Goal: Task Accomplishment & Management: Use online tool/utility

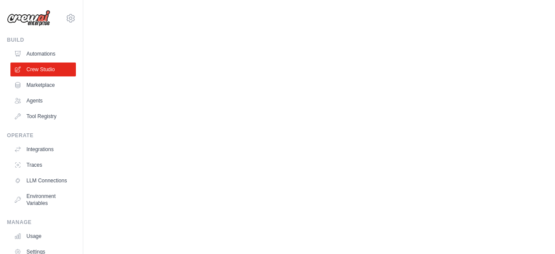
click at [28, 20] on img at bounding box center [28, 18] width 43 height 16
click at [25, 56] on link "Automations" at bounding box center [44, 54] width 66 height 14
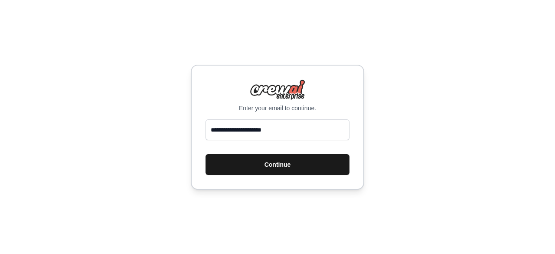
type input "**********"
click at [271, 160] on button "Continue" at bounding box center [278, 164] width 144 height 21
click at [271, 164] on button "Continue" at bounding box center [278, 164] width 144 height 21
click at [276, 164] on button "Continue" at bounding box center [278, 164] width 144 height 21
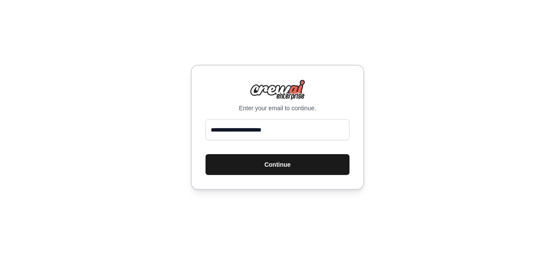
click at [276, 164] on button "Continue" at bounding box center [278, 164] width 144 height 21
type input "**********"
click at [272, 165] on button "Continue" at bounding box center [278, 164] width 144 height 21
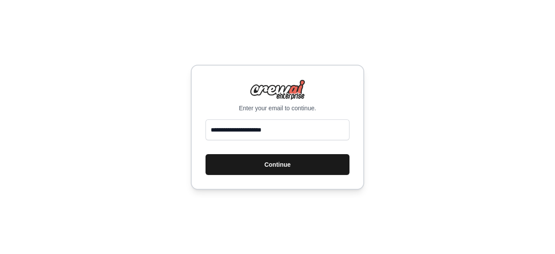
click at [272, 165] on button "Continue" at bounding box center [278, 164] width 144 height 21
type input "**********"
click at [279, 163] on button "Continue" at bounding box center [278, 164] width 144 height 21
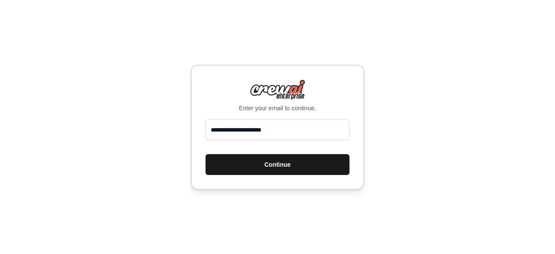
click at [279, 163] on button "Continue" at bounding box center [278, 164] width 144 height 21
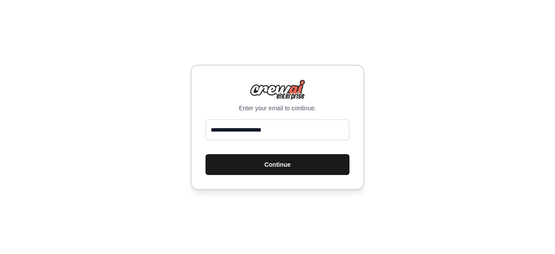
click at [279, 163] on button "Continue" at bounding box center [278, 164] width 144 height 21
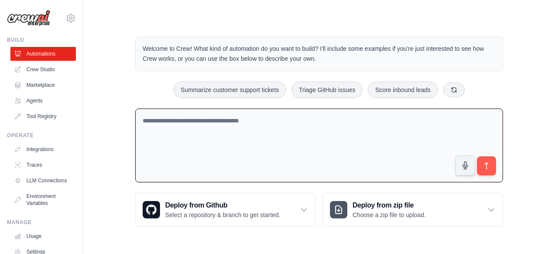
click at [235, 119] on textarea at bounding box center [319, 145] width 368 height 74
paste textarea "**********"
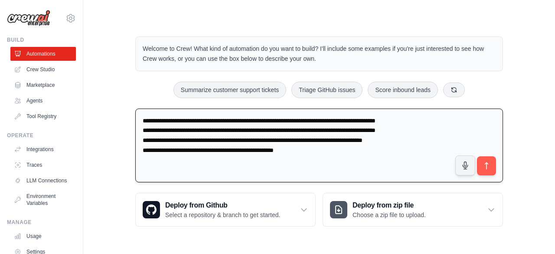
click at [375, 148] on textarea "**********" at bounding box center [319, 145] width 368 height 74
type textarea "**********"
click at [489, 162] on icon "submit" at bounding box center [487, 165] width 9 height 9
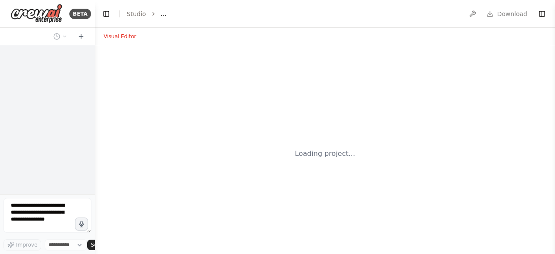
select select "****"
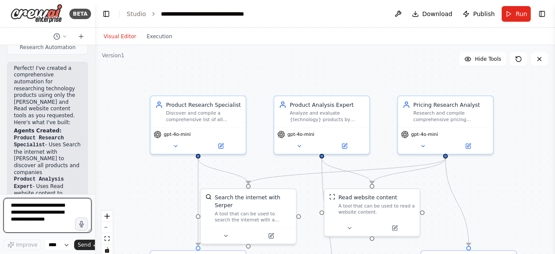
scroll to position [1127, 0]
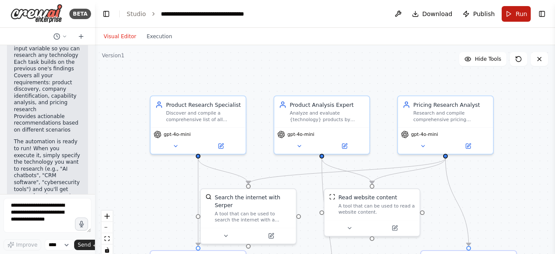
click at [514, 13] on button "Run" at bounding box center [516, 14] width 29 height 16
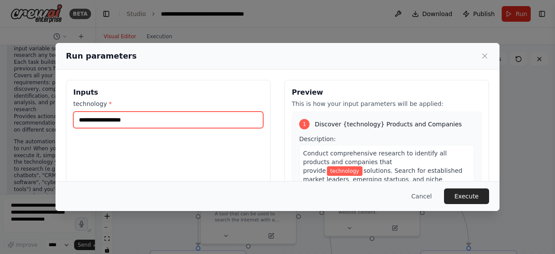
click at [250, 121] on input "technology *" at bounding box center [168, 120] width 190 height 16
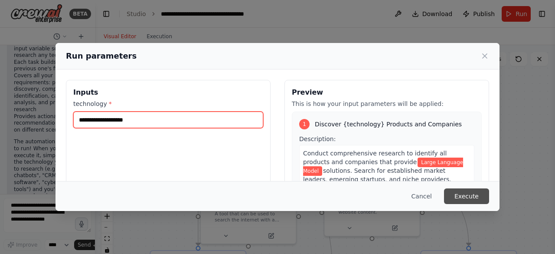
type input "**********"
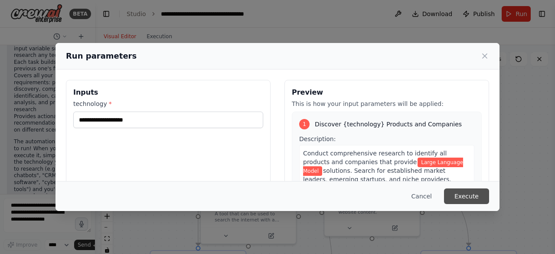
click at [465, 195] on button "Execute" at bounding box center [466, 196] width 45 height 16
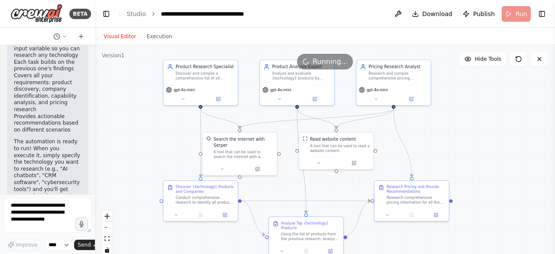
drag, startPoint x: 240, startPoint y: 111, endPoint x: 247, endPoint y: 52, distance: 59.4
click at [247, 52] on div ".deletable-edge-delete-btn { width: 20px; height: 20px; border: 0px solid #ffff…" at bounding box center [325, 153] width 460 height 217
click at [542, 15] on button "Toggle Right Sidebar" at bounding box center [542, 14] width 12 height 12
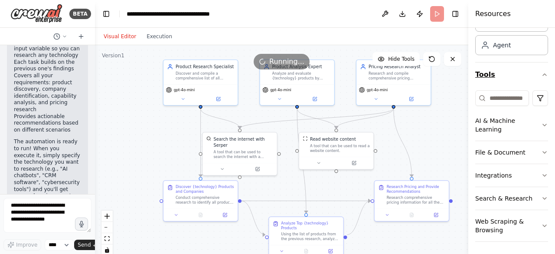
scroll to position [0, 0]
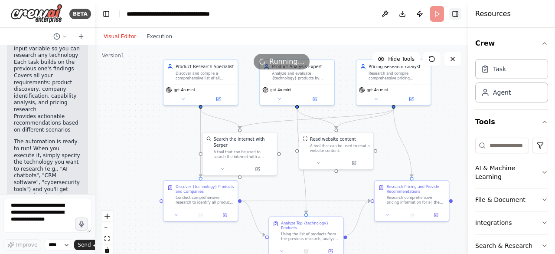
click at [457, 13] on button "Toggle Right Sidebar" at bounding box center [456, 14] width 12 height 12
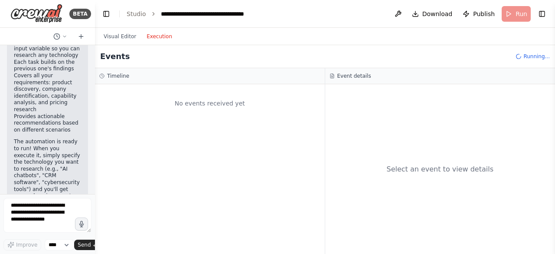
click at [158, 39] on button "Execution" at bounding box center [159, 36] width 36 height 10
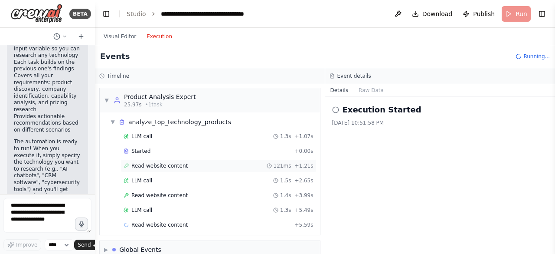
scroll to position [177, 0]
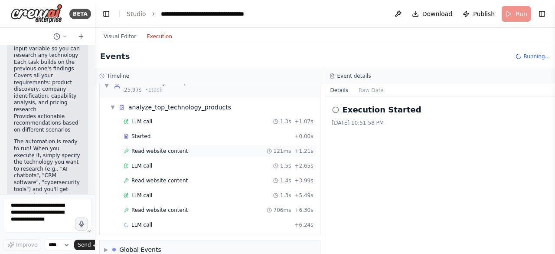
click at [158, 148] on span "Read website content" at bounding box center [159, 151] width 56 height 7
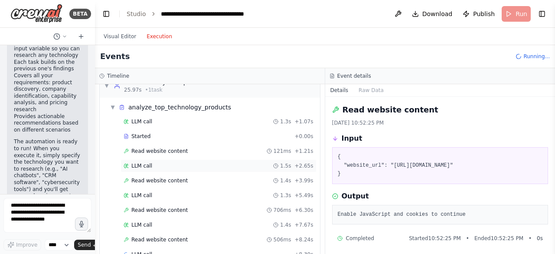
click at [160, 162] on div "LLM call 1.5s + 2.65s" at bounding box center [219, 165] width 190 height 7
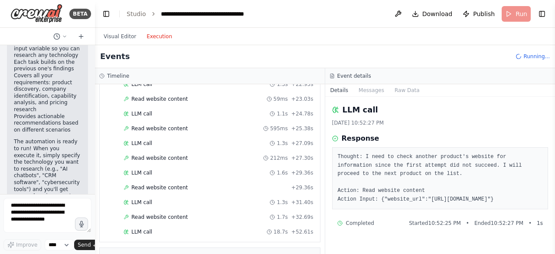
scroll to position [507, 0]
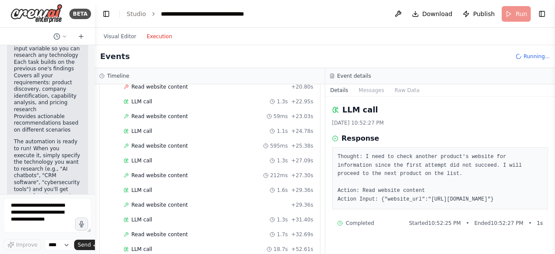
click at [161, 139] on div "Read website content 595ms + 25.38s" at bounding box center [219, 145] width 196 height 13
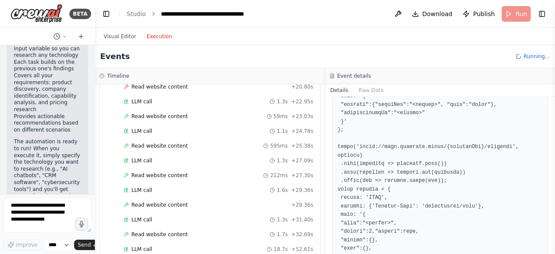
scroll to position [930, 0]
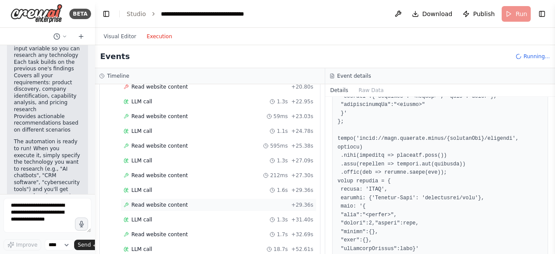
click at [231, 201] on div "Read website content + 29.36s" at bounding box center [219, 204] width 190 height 7
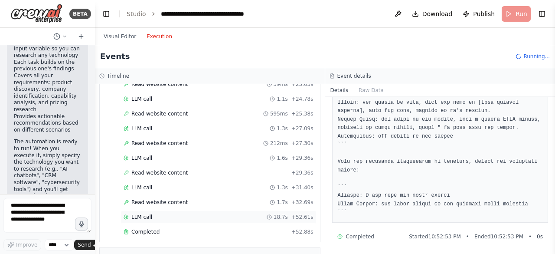
scroll to position [539, 0]
click at [220, 229] on div "Completed" at bounding box center [206, 232] width 164 height 7
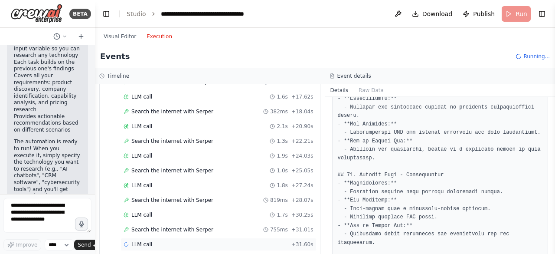
scroll to position [935, 0]
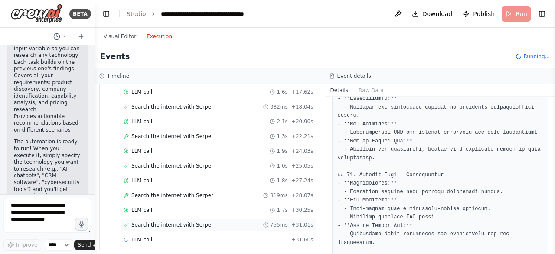
click at [196, 221] on span "Search the internet with Serper" at bounding box center [172, 224] width 82 height 7
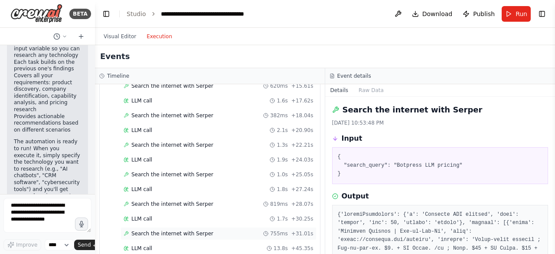
scroll to position [949, 0]
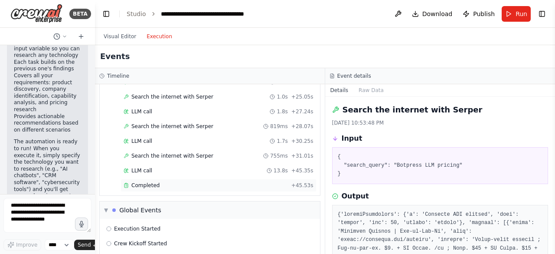
click at [168, 182] on div "Completed" at bounding box center [206, 185] width 164 height 7
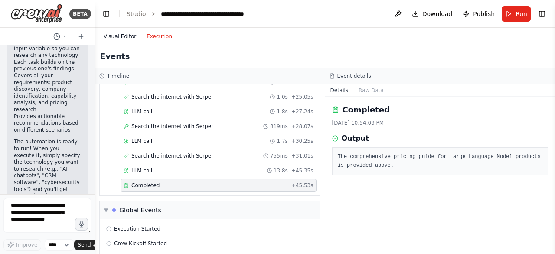
click at [122, 35] on button "Visual Editor" at bounding box center [120, 36] width 43 height 10
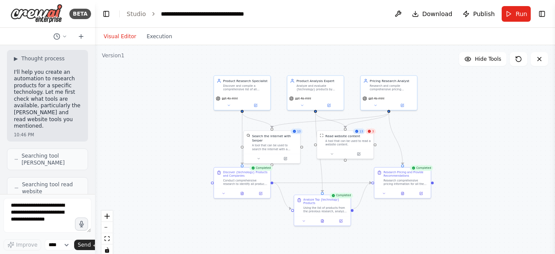
scroll to position [0, 0]
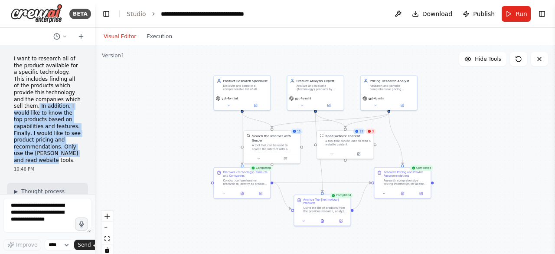
drag, startPoint x: 27, startPoint y: 107, endPoint x: 67, endPoint y: 164, distance: 69.1
click at [67, 164] on div "I want to research all of the product available for a specific technology. This…" at bounding box center [47, 114] width 81 height 124
click at [58, 162] on p "I want to research all of the product available for a specific technology. This…" at bounding box center [47, 110] width 67 height 108
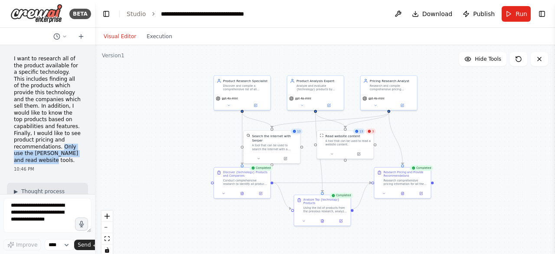
drag, startPoint x: 58, startPoint y: 162, endPoint x: 59, endPoint y: 150, distance: 12.2
click at [59, 150] on p "I want to research all of the product available for a specific technology. This…" at bounding box center [47, 110] width 67 height 108
click at [41, 75] on p "I want to research all of the product available for a specific technology. This…" at bounding box center [47, 110] width 67 height 108
click at [19, 60] on p "I want to research all of the product available for a specific technology. This…" at bounding box center [47, 110] width 67 height 108
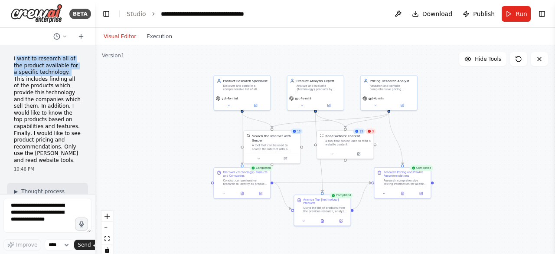
drag, startPoint x: 15, startPoint y: 61, endPoint x: 60, endPoint y: 70, distance: 46.0
click at [60, 70] on p "I want to research all of the product available for a specific technology. This…" at bounding box center [47, 110] width 67 height 108
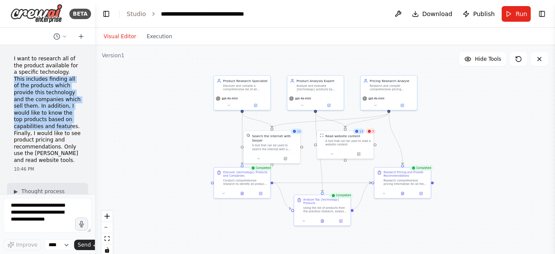
drag, startPoint x: 60, startPoint y: 70, endPoint x: 63, endPoint y: 130, distance: 59.6
click at [63, 130] on p "I want to research all of the product available for a specific technology. This…" at bounding box center [47, 110] width 67 height 108
click at [226, 104] on button at bounding box center [229, 105] width 26 height 6
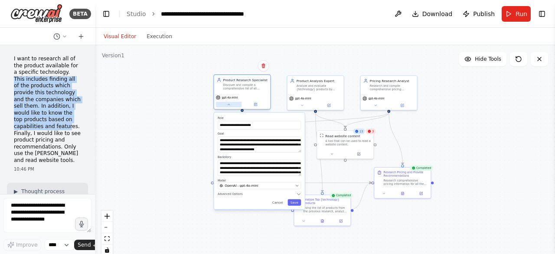
click at [223, 106] on button at bounding box center [229, 105] width 26 height 6
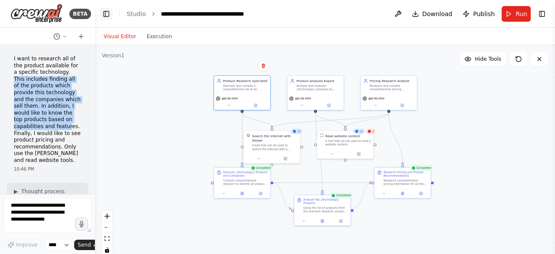
click at [105, 16] on button "Toggle Left Sidebar" at bounding box center [106, 14] width 12 height 12
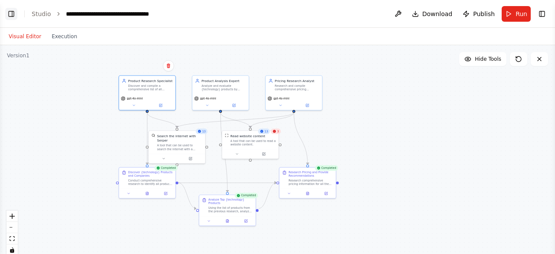
click at [16, 16] on button "Toggle Left Sidebar" at bounding box center [11, 14] width 12 height 12
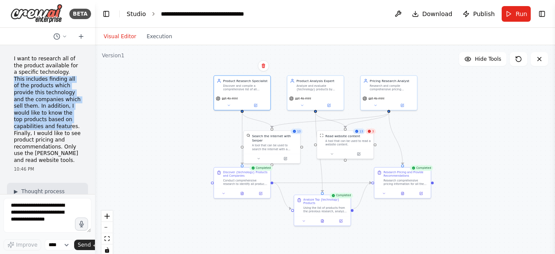
click at [136, 14] on link "Studio" at bounding box center [137, 13] width 20 height 7
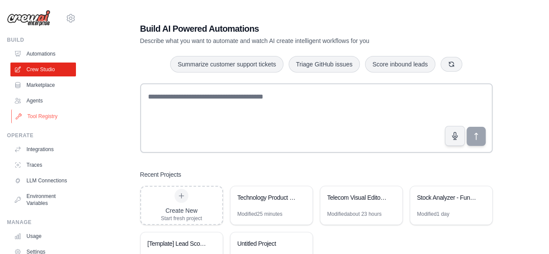
click at [44, 112] on link "Tool Registry" at bounding box center [44, 116] width 66 height 14
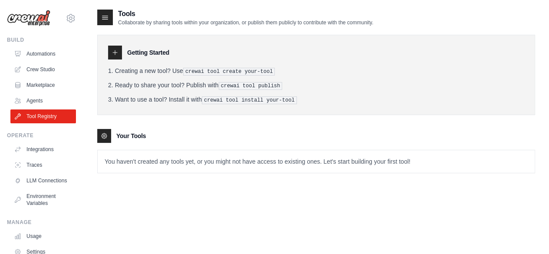
click at [38, 100] on link "Agents" at bounding box center [43, 101] width 66 height 14
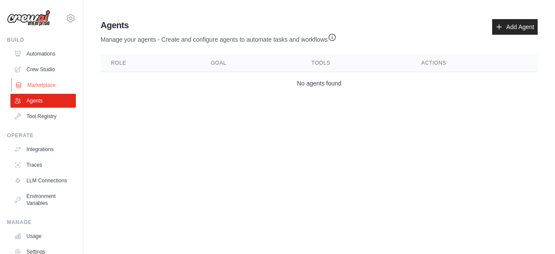
click at [38, 83] on link "Marketplace" at bounding box center [44, 85] width 66 height 14
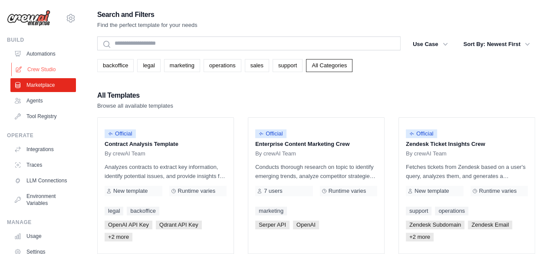
click at [43, 70] on link "Crew Studio" at bounding box center [44, 69] width 66 height 14
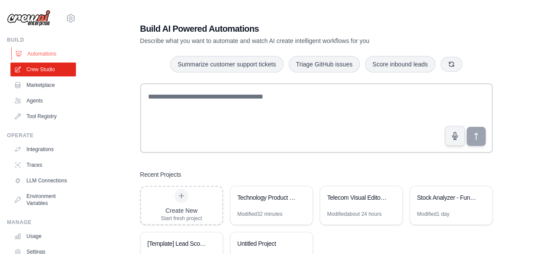
click at [36, 56] on link "Automations" at bounding box center [44, 54] width 66 height 14
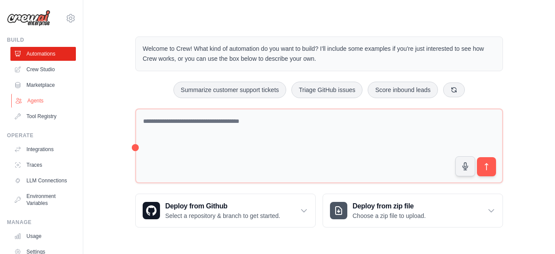
click at [38, 101] on link "Agents" at bounding box center [44, 101] width 66 height 14
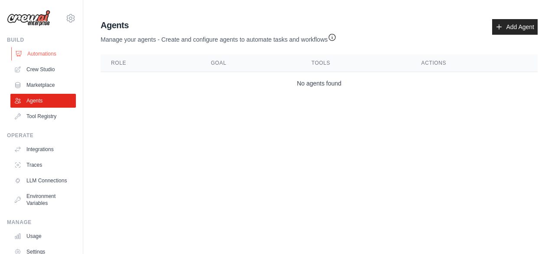
click at [40, 58] on link "Automations" at bounding box center [44, 54] width 66 height 14
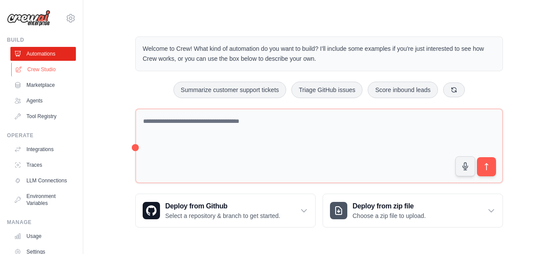
click at [40, 72] on link "Crew Studio" at bounding box center [44, 69] width 66 height 14
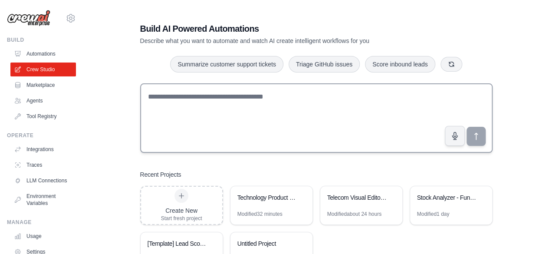
scroll to position [38, 0]
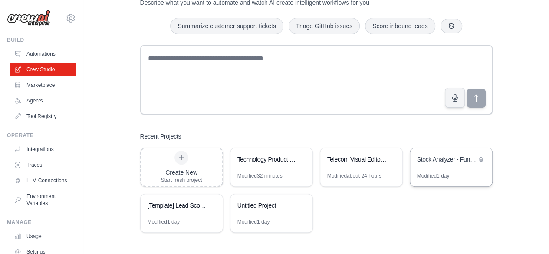
click at [425, 165] on div "Stock Analyzer - Fundamental & Earnings Analysis" at bounding box center [451, 160] width 82 height 24
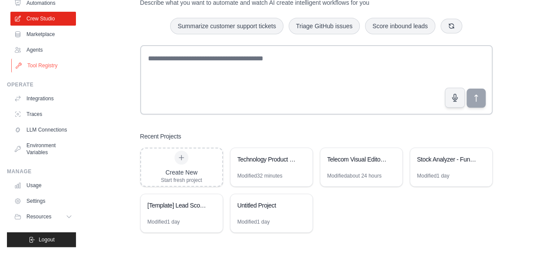
click at [43, 59] on link "Tool Registry" at bounding box center [44, 66] width 66 height 14
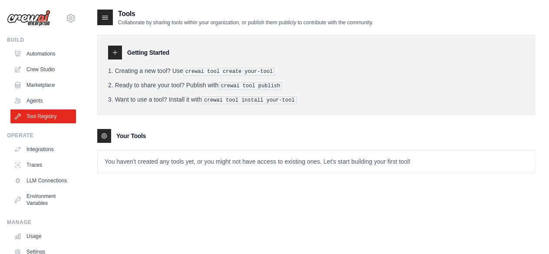
click at [120, 161] on p "You haven't created any tools yet, or you might not have access to existing one…" at bounding box center [316, 161] width 437 height 23
click at [138, 160] on p "You haven't created any tools yet, or you might not have access to existing one…" at bounding box center [316, 161] width 437 height 23
click at [114, 53] on icon at bounding box center [115, 52] width 7 height 7
click at [32, 69] on link "Crew Studio" at bounding box center [44, 69] width 66 height 14
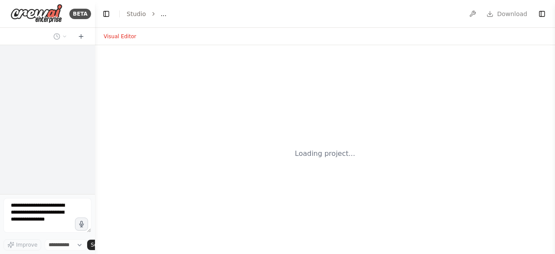
select select "****"
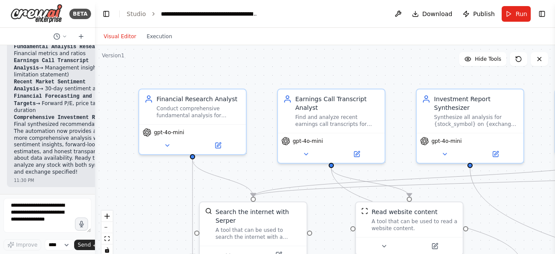
scroll to position [3060, 0]
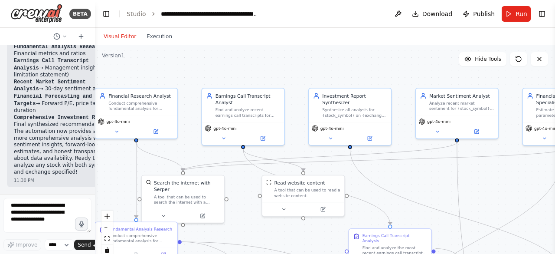
drag, startPoint x: 240, startPoint y: 178, endPoint x: 195, endPoint y: 155, distance: 50.1
click at [195, 155] on div ".deletable-edge-delete-btn { width: 20px; height: 20px; border: 0px solid #ffff…" at bounding box center [325, 153] width 460 height 217
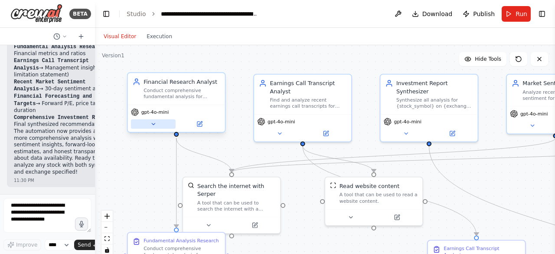
drag, startPoint x: 113, startPoint y: 160, endPoint x: 168, endPoint y: 124, distance: 66.4
click at [163, 157] on div ".deletable-edge-delete-btn { width: 20px; height: 20px; border: 0px solid #ffff…" at bounding box center [325, 153] width 460 height 217
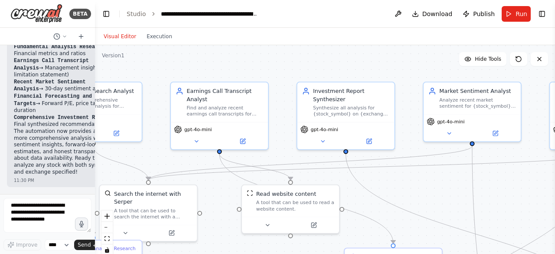
drag, startPoint x: 240, startPoint y: 125, endPoint x: 157, endPoint y: 133, distance: 83.7
click at [157, 133] on div ".deletable-edge-delete-btn { width: 20px; height: 20px; border: 0px solid #ffff…" at bounding box center [325, 153] width 460 height 217
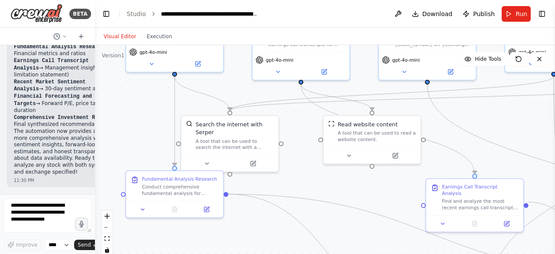
drag, startPoint x: 175, startPoint y: 164, endPoint x: 258, endPoint y: 94, distance: 107.8
click at [258, 94] on div ".deletable-edge-delete-btn { width: 20px; height: 20px; border: 0px solid #ffff…" at bounding box center [325, 153] width 460 height 217
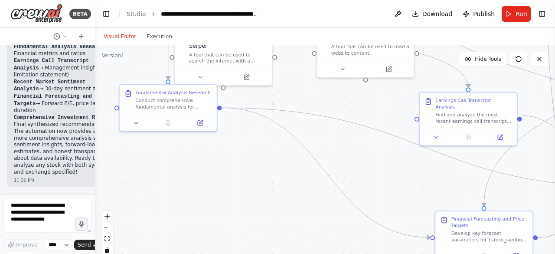
drag, startPoint x: 128, startPoint y: 149, endPoint x: 115, endPoint y: 60, distance: 90.4
click at [115, 60] on div ".deletable-edge-delete-btn { width: 20px; height: 20px; border: 0px solid #ffff…" at bounding box center [325, 153] width 460 height 217
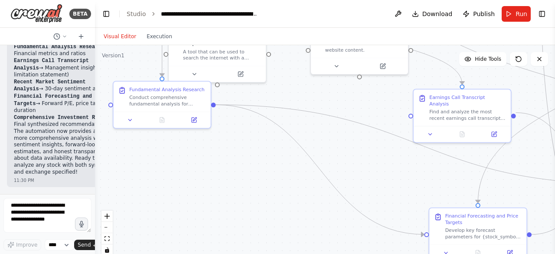
click at [222, 180] on div ".deletable-edge-delete-btn { width: 20px; height: 20px; border: 0px solid #ffff…" at bounding box center [325, 153] width 460 height 217
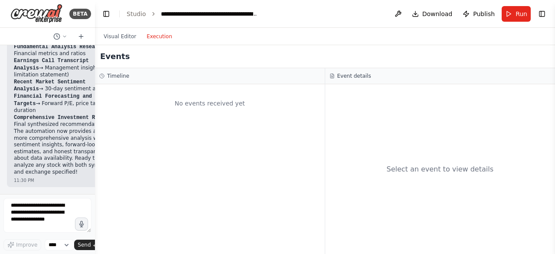
click at [157, 36] on button "Execution" at bounding box center [159, 36] width 36 height 10
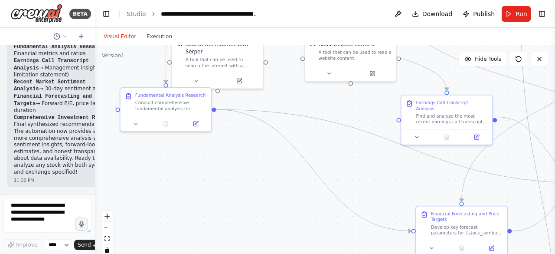
click at [121, 39] on button "Visual Editor" at bounding box center [120, 36] width 43 height 10
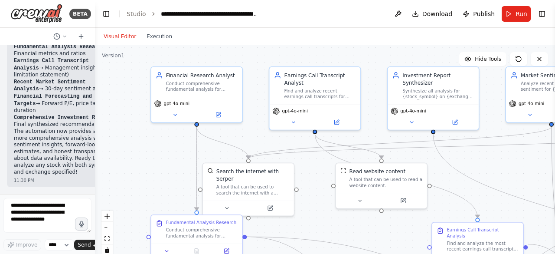
drag, startPoint x: 243, startPoint y: 147, endPoint x: 273, endPoint y: 274, distance: 130.6
click at [273, 253] on html "BETA Hello! I'm the CrewAI assistant. What kind of automation do you want to bu…" at bounding box center [277, 127] width 555 height 254
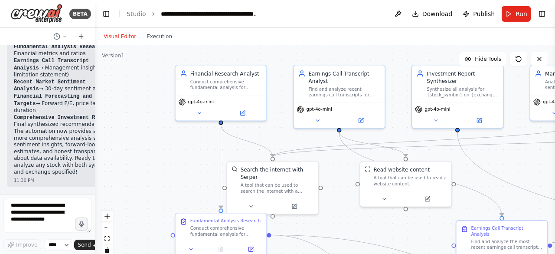
drag, startPoint x: 129, startPoint y: 204, endPoint x: 154, endPoint y: 203, distance: 25.2
click at [154, 203] on div ".deletable-edge-delete-btn { width: 20px; height: 20px; border: 0px solid #ffff…" at bounding box center [325, 153] width 460 height 217
click at [432, 13] on span "Download" at bounding box center [438, 14] width 30 height 9
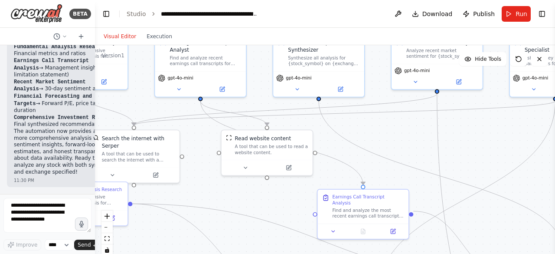
drag, startPoint x: 488, startPoint y: 162, endPoint x: 349, endPoint y: 131, distance: 142.3
click at [349, 131] on div ".deletable-edge-delete-btn { width: 20px; height: 20px; border: 0px solid #ffff…" at bounding box center [325, 153] width 460 height 217
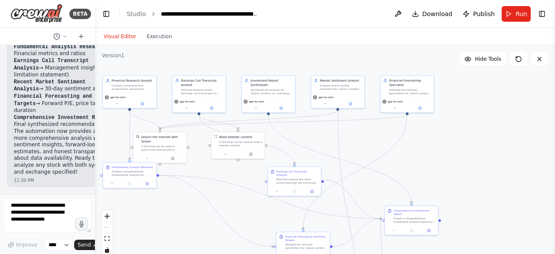
drag, startPoint x: 452, startPoint y: 136, endPoint x: 386, endPoint y: 138, distance: 66.4
click at [386, 138] on div ".deletable-edge-delete-btn { width: 20px; height: 20px; border: 0px solid #ffff…" at bounding box center [325, 153] width 460 height 217
click at [542, 13] on button "Toggle Right Sidebar" at bounding box center [542, 14] width 12 height 12
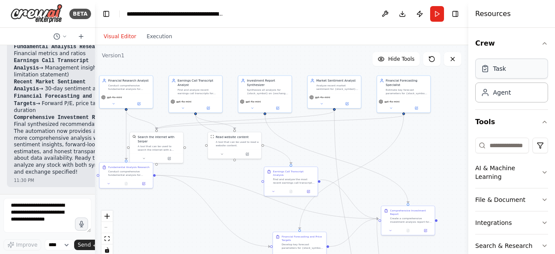
click at [496, 71] on div "Task" at bounding box center [499, 68] width 13 height 9
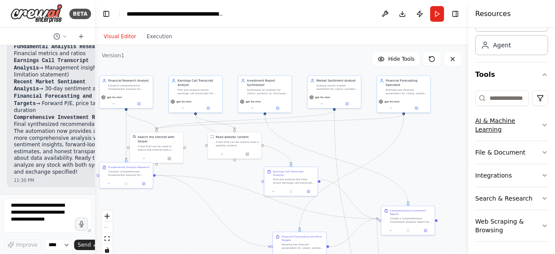
scroll to position [47, 0]
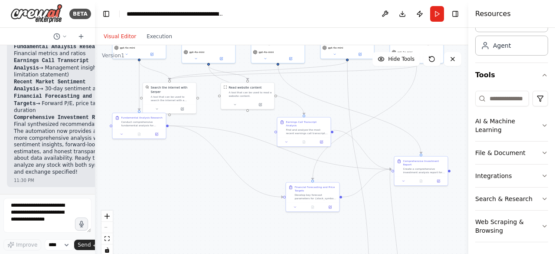
drag, startPoint x: 285, startPoint y: 160, endPoint x: 297, endPoint y: 111, distance: 50.5
click at [297, 111] on div ".deletable-edge-delete-btn { width: 20px; height: 20px; border: 0px solid #ffff…" at bounding box center [282, 153] width 374 height 217
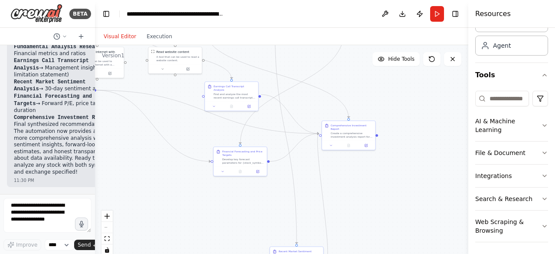
drag, startPoint x: 384, startPoint y: 211, endPoint x: 312, endPoint y: 176, distance: 80.7
click at [312, 176] on div ".deletable-edge-delete-btn { width: 20px; height: 20px; border: 0px solid #ffff…" at bounding box center [282, 153] width 374 height 217
click at [105, 13] on button "Toggle Left Sidebar" at bounding box center [106, 14] width 12 height 12
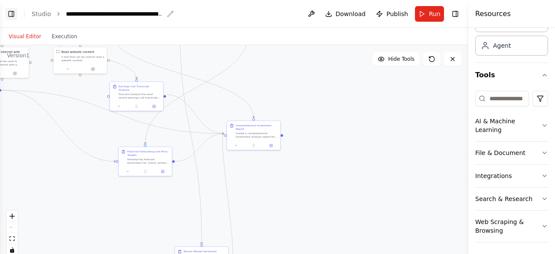
click at [105, 13] on div "**********" at bounding box center [115, 14] width 98 height 9
click at [10, 14] on button "Toggle Left Sidebar" at bounding box center [11, 14] width 12 height 12
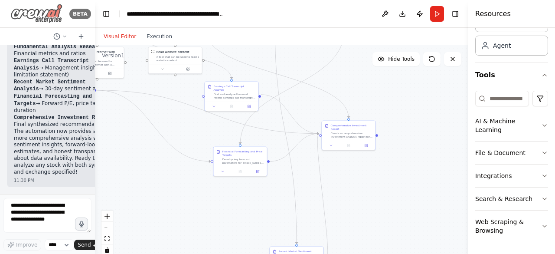
click at [35, 13] on img at bounding box center [36, 14] width 52 height 20
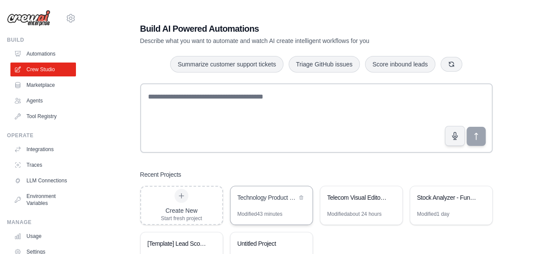
click at [263, 204] on div "Technology Product Research Automation" at bounding box center [271, 198] width 82 height 24
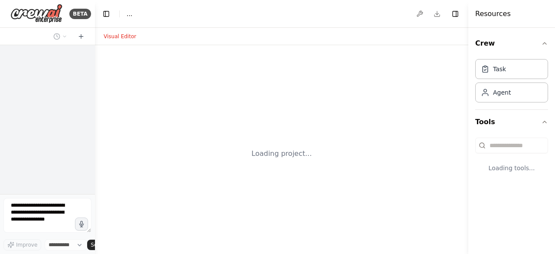
select select "****"
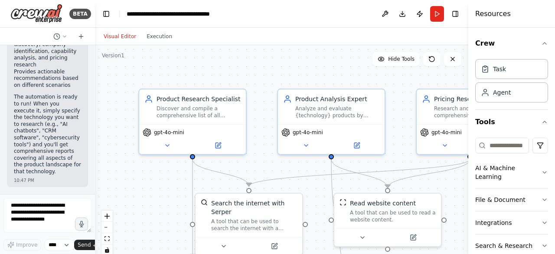
scroll to position [1127, 0]
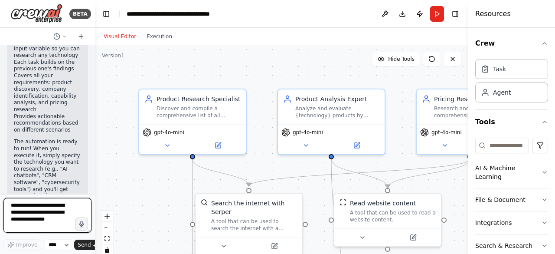
click at [51, 207] on textarea at bounding box center [47, 215] width 88 height 35
paste textarea "**********"
type textarea "**********"
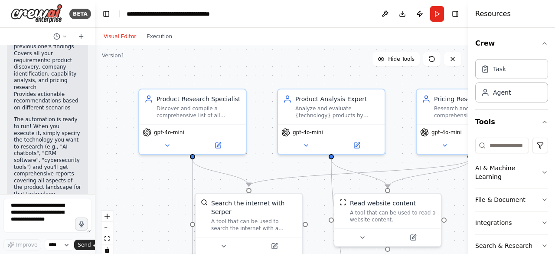
scroll to position [1206, 0]
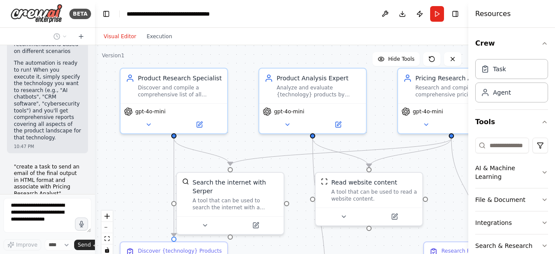
drag, startPoint x: 165, startPoint y: 191, endPoint x: 147, endPoint y: 170, distance: 28.3
click at [147, 170] on div ".deletable-edge-delete-btn { width: 20px; height: 20px; border: 0px solid #ffff…" at bounding box center [282, 153] width 374 height 217
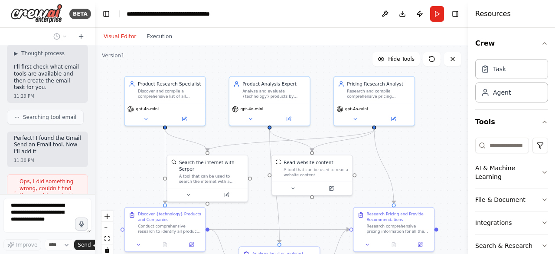
scroll to position [1390, 0]
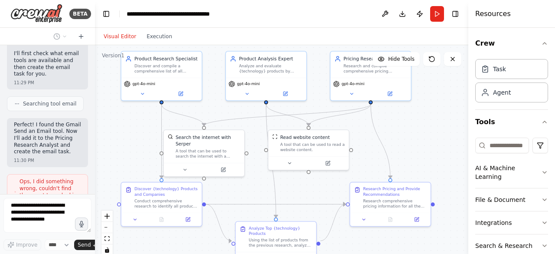
drag, startPoint x: 146, startPoint y: 176, endPoint x: 140, endPoint y: 134, distance: 42.0
click at [140, 134] on div ".deletable-edge-delete-btn { width: 20px; height: 20px; border: 0px solid #ffff…" at bounding box center [282, 153] width 374 height 217
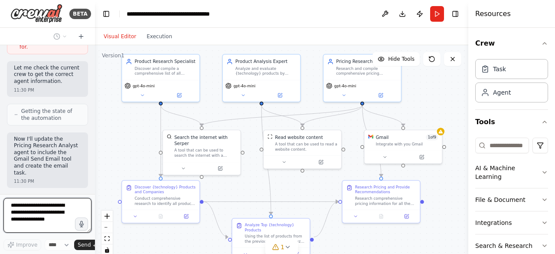
scroll to position [1616, 0]
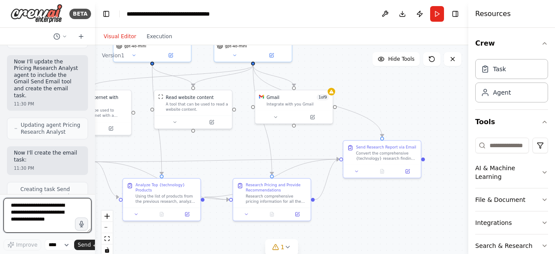
drag, startPoint x: 409, startPoint y: 190, endPoint x: 299, endPoint y: 150, distance: 116.4
click at [299, 150] on div ".deletable-edge-delete-btn { width: 20px; height: 20px; border: 0px solid #ffff…" at bounding box center [282, 153] width 374 height 217
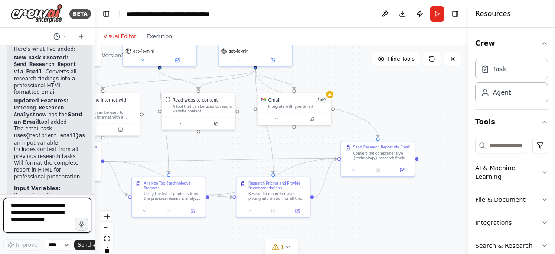
scroll to position [1916, 0]
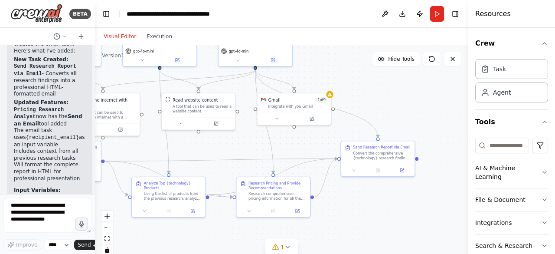
click at [46, 194] on p "Your automation now uses two variables:" at bounding box center [49, 200] width 71 height 13
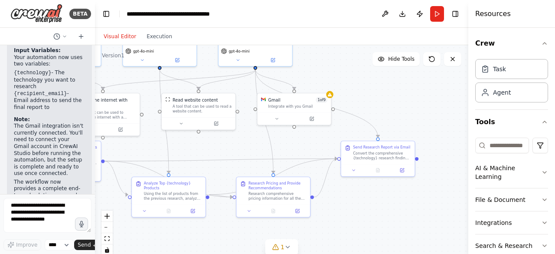
scroll to position [2061, 0]
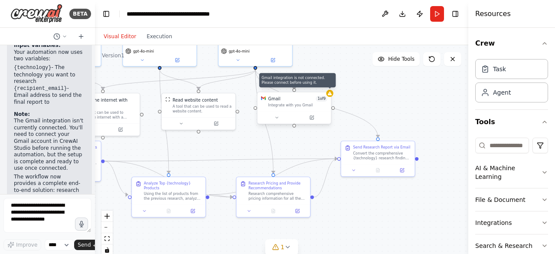
click at [330, 96] on div at bounding box center [329, 93] width 7 height 7
click at [331, 97] on div "Gmail 1 of 9 Integrate with you Gmail" at bounding box center [295, 101] width 74 height 19
click at [357, 102] on div ".deletable-edge-delete-btn { width: 20px; height: 20px; border: 0px solid #ffff…" at bounding box center [282, 153] width 374 height 217
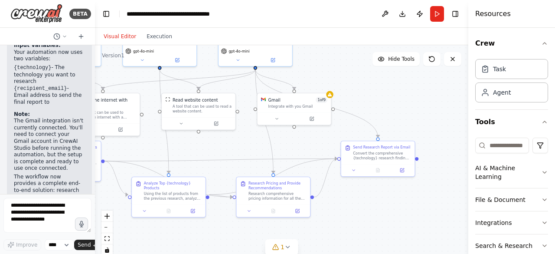
click at [119, 41] on div "Visual Editor Execution" at bounding box center [138, 36] width 79 height 17
click at [50, 15] on img at bounding box center [36, 14] width 52 height 20
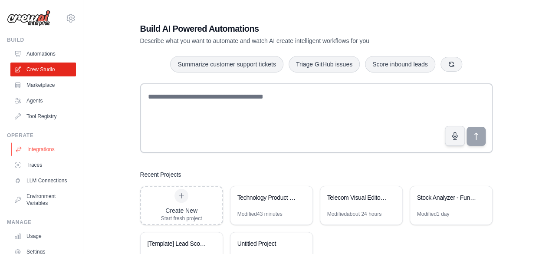
scroll to position [57, 0]
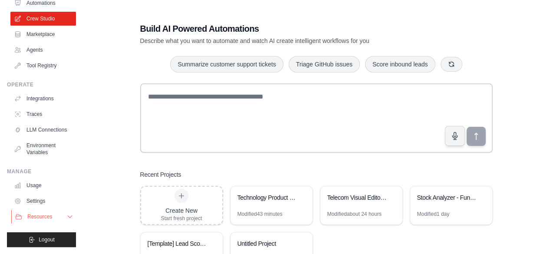
click at [43, 215] on span "Resources" at bounding box center [39, 216] width 25 height 7
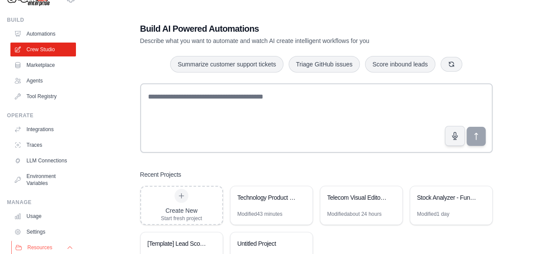
scroll to position [6, 0]
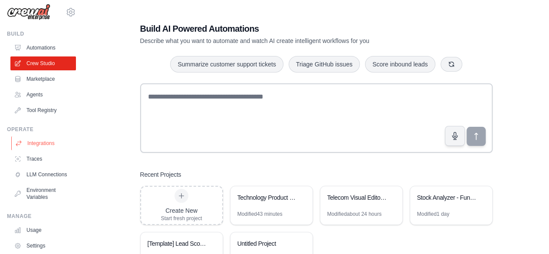
click at [34, 140] on link "Integrations" at bounding box center [44, 143] width 66 height 14
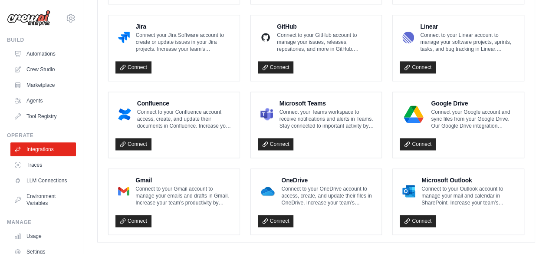
scroll to position [556, 0]
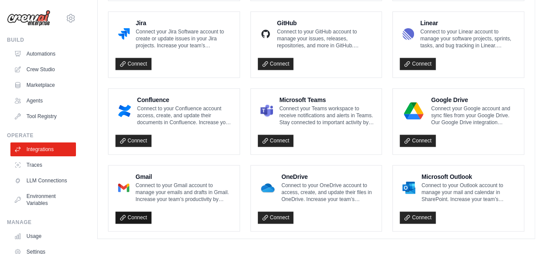
click at [118, 211] on link "Connect" at bounding box center [133, 217] width 36 height 12
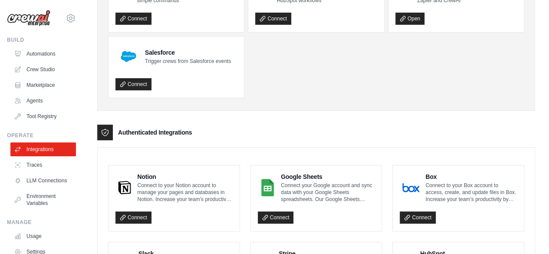
scroll to position [0, 0]
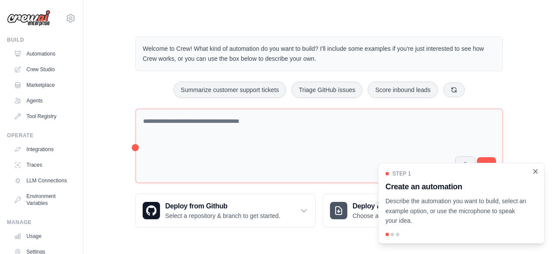
click at [539, 172] on icon "Close walkthrough" at bounding box center [536, 172] width 8 height 8
click at [538, 173] on icon "Close walkthrough" at bounding box center [536, 172] width 8 height 8
